Goal: Transaction & Acquisition: Purchase product/service

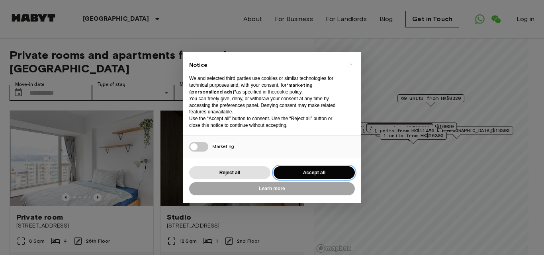
click at [313, 171] on button "Accept all" at bounding box center [314, 172] width 81 height 13
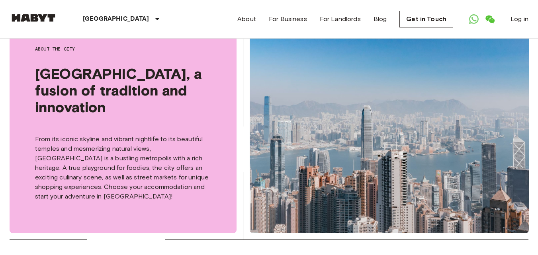
scroll to position [245, 0]
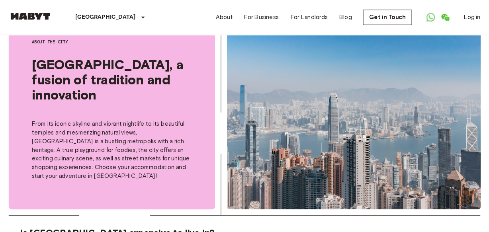
scroll to position [245, 0]
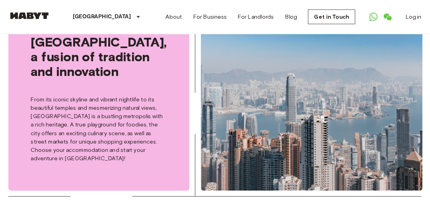
scroll to position [245, 0]
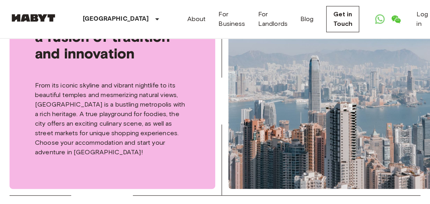
drag, startPoint x: 543, startPoint y: 0, endPoint x: 0, endPoint y: 78, distance: 549.1
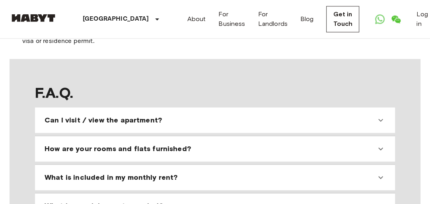
scroll to position [659, 0]
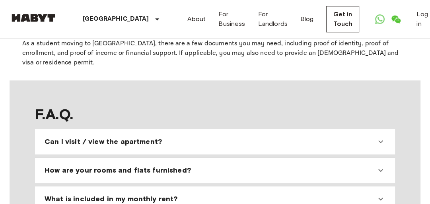
click at [382, 137] on icon at bounding box center [381, 142] width 10 height 10
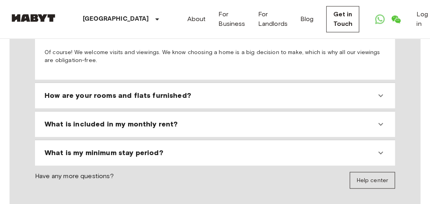
scroll to position [790, 0]
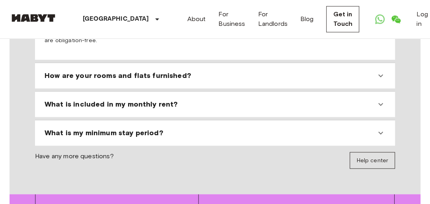
click at [380, 71] on icon at bounding box center [381, 76] width 10 height 10
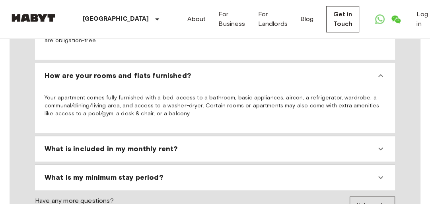
click at [381, 144] on icon at bounding box center [381, 149] width 10 height 10
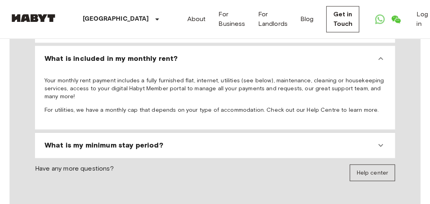
scroll to position [883, 0]
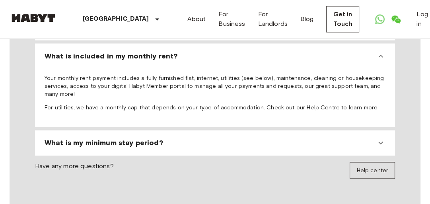
click at [377, 138] on icon at bounding box center [381, 143] width 10 height 10
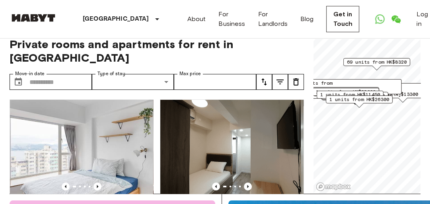
scroll to position [5, 0]
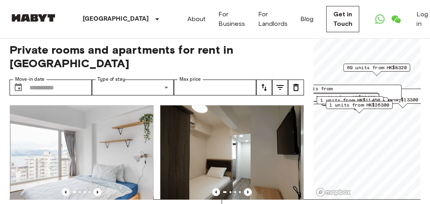
click at [371, 65] on span "69 units from HK$8320" at bounding box center [377, 67] width 60 height 7
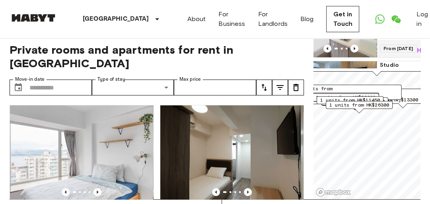
scroll to position [0, 0]
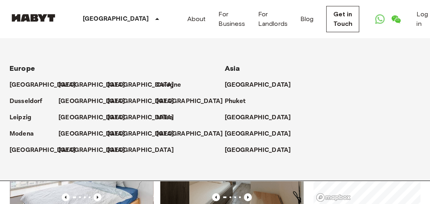
click at [155, 19] on icon at bounding box center [157, 19] width 4 height 2
